Goal: Find specific page/section: Find specific page/section

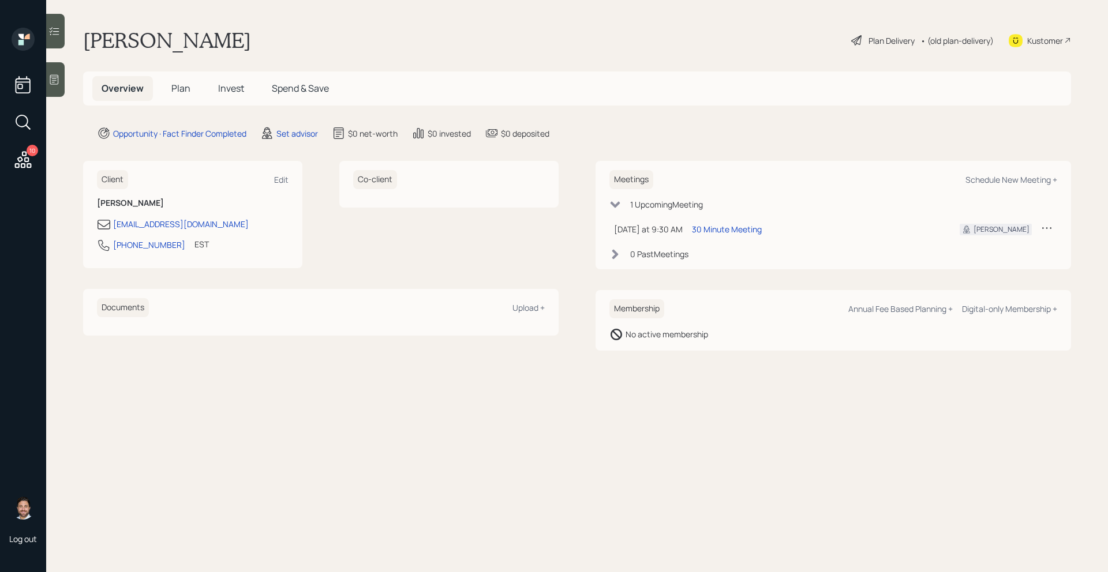
click at [28, 153] on div "10" at bounding box center [33, 151] width 12 height 12
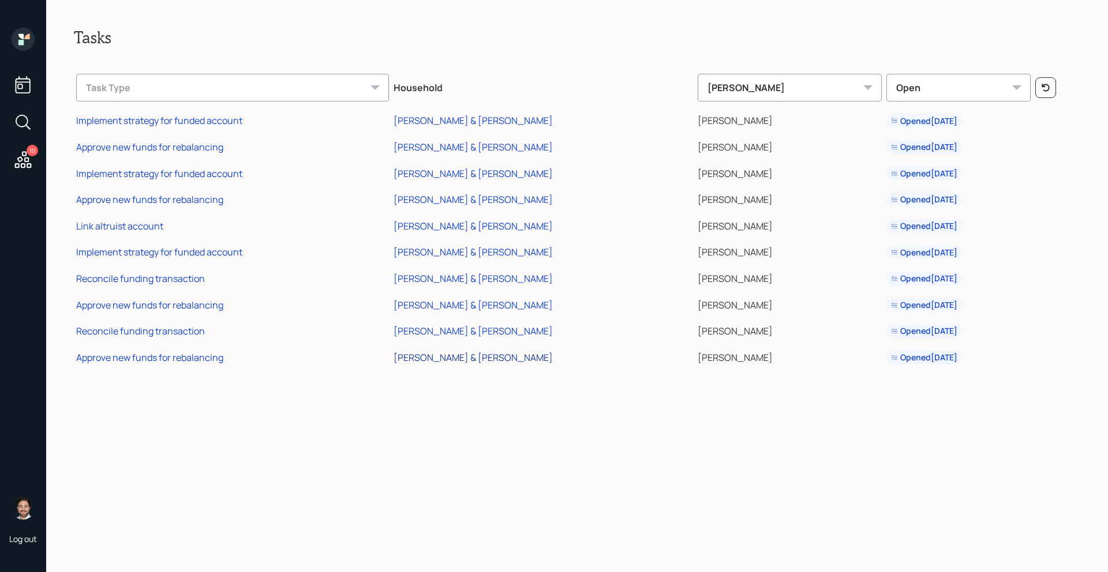
click at [453, 361] on div "[PERSON_NAME] & [PERSON_NAME]" at bounding box center [472, 357] width 159 height 13
